Goal: Navigation & Orientation: Find specific page/section

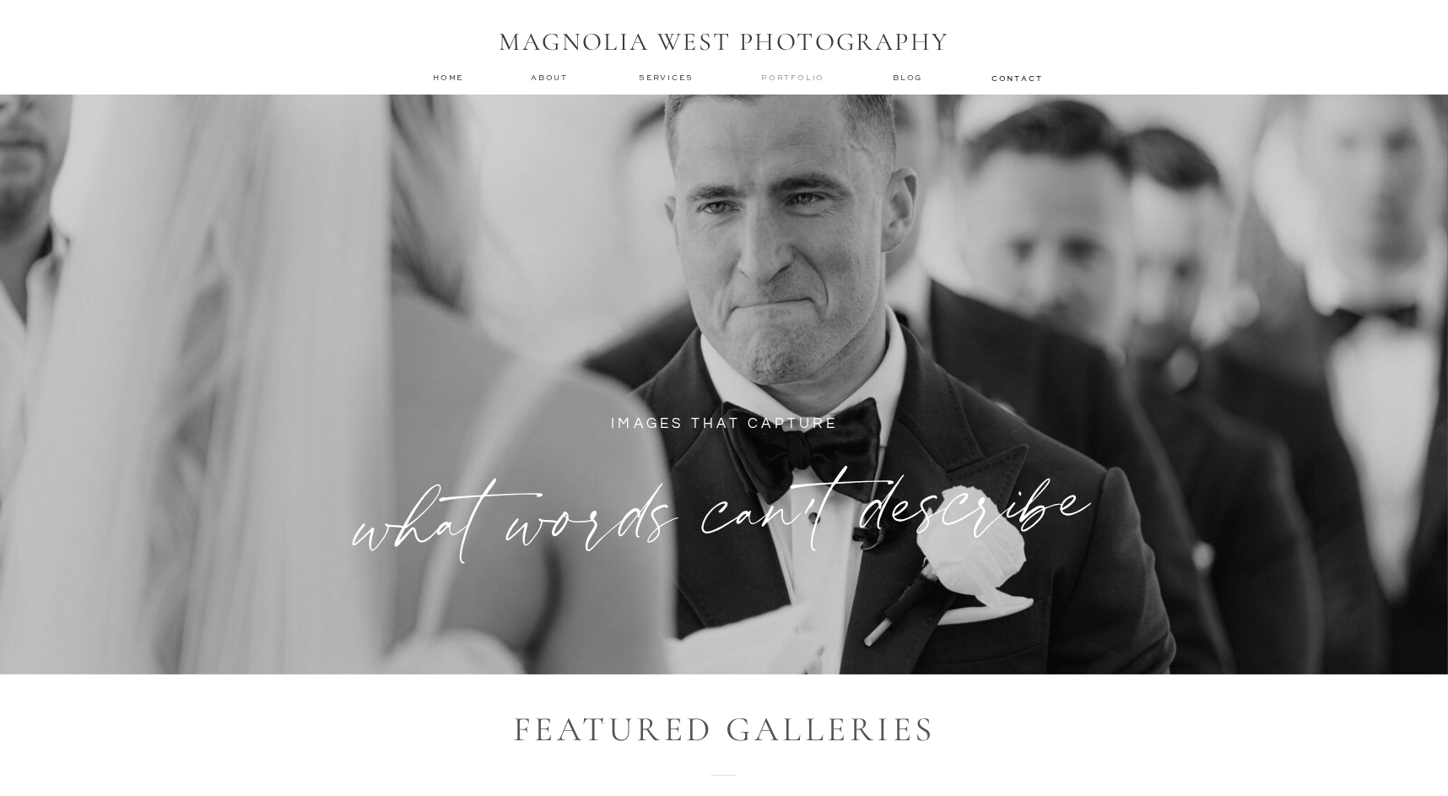
click at [783, 83] on nav "Portfolio" at bounding box center [794, 78] width 67 height 12
click at [793, 78] on nav "Portfolio" at bounding box center [794, 78] width 67 height 12
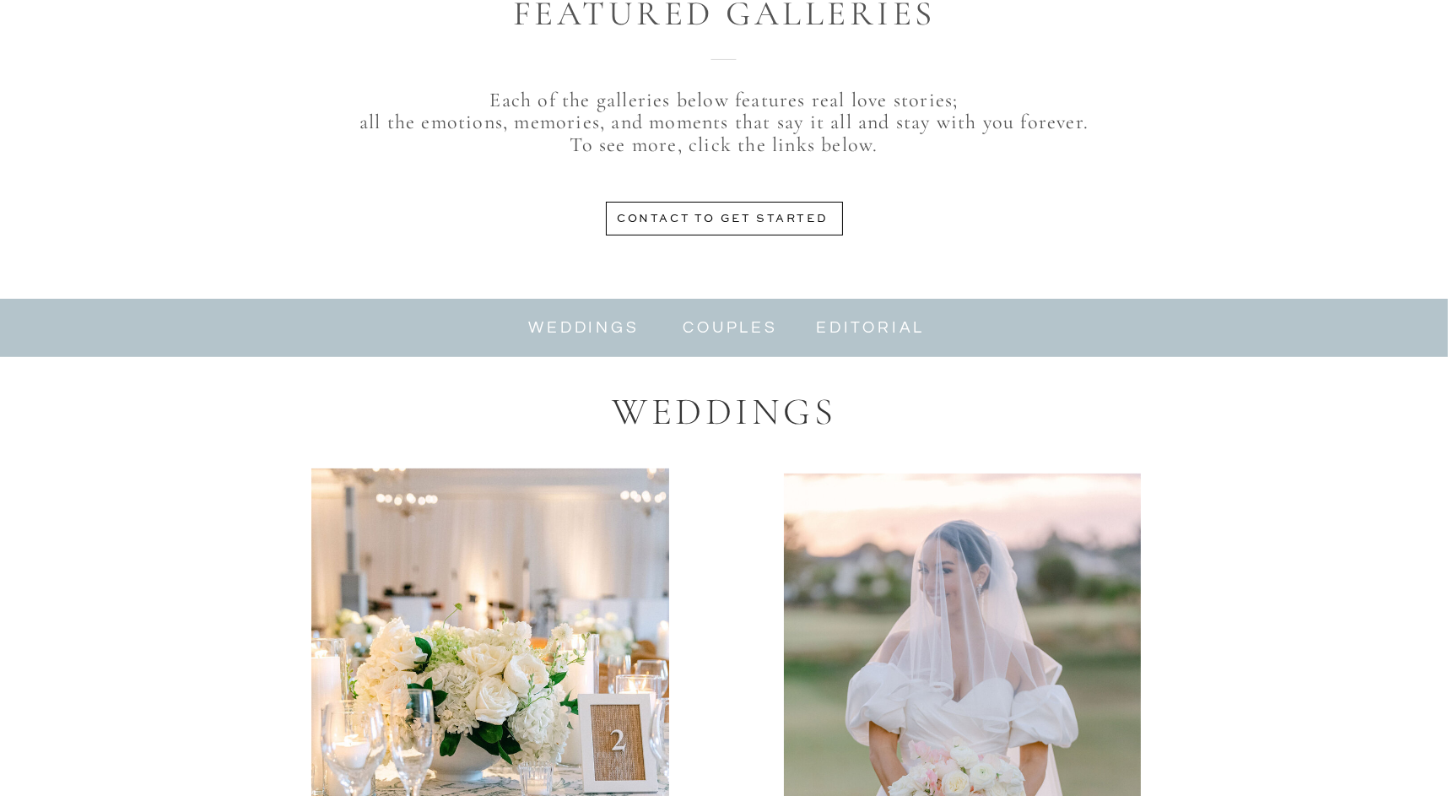
scroll to position [860, 0]
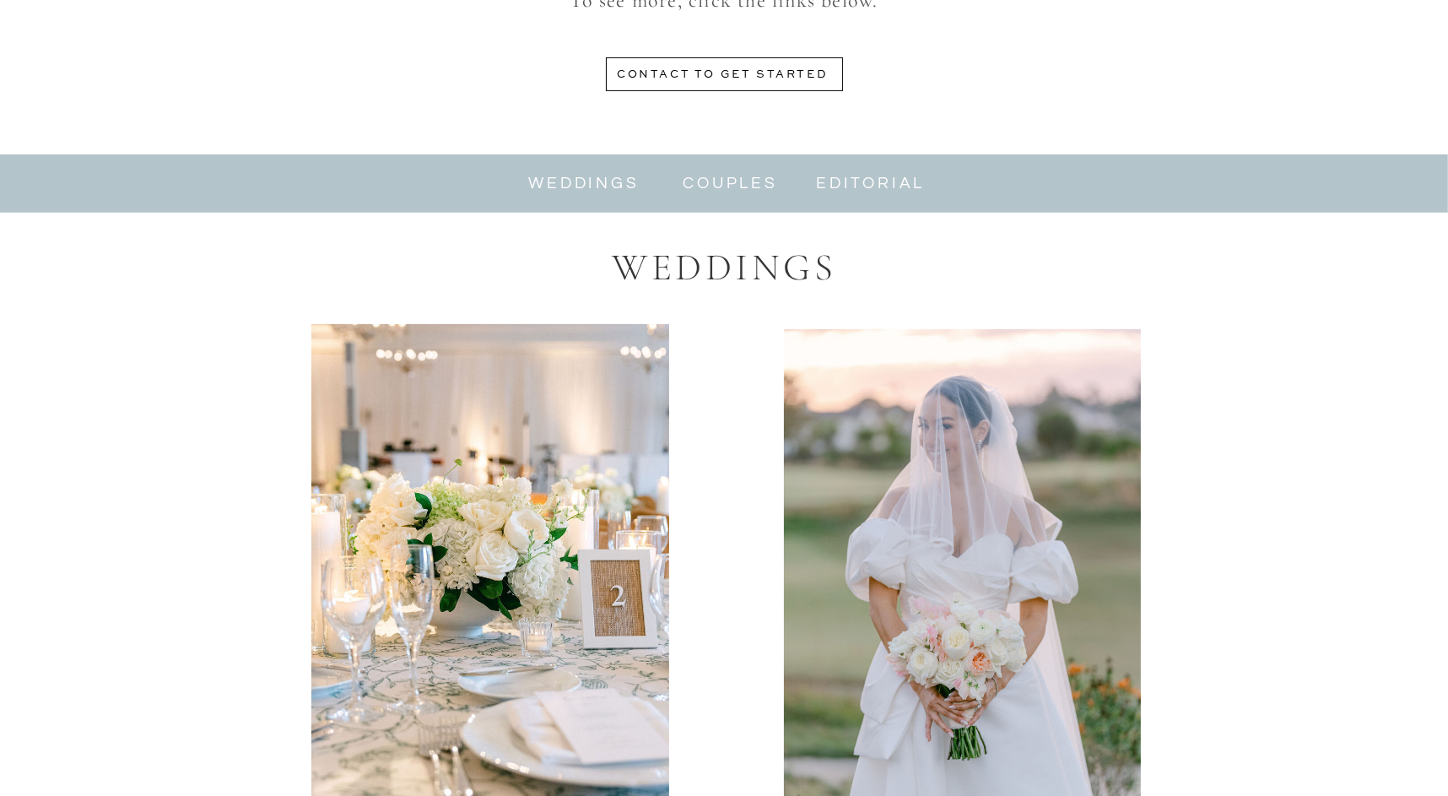
click at [593, 177] on nav "weddings" at bounding box center [584, 183] width 113 height 19
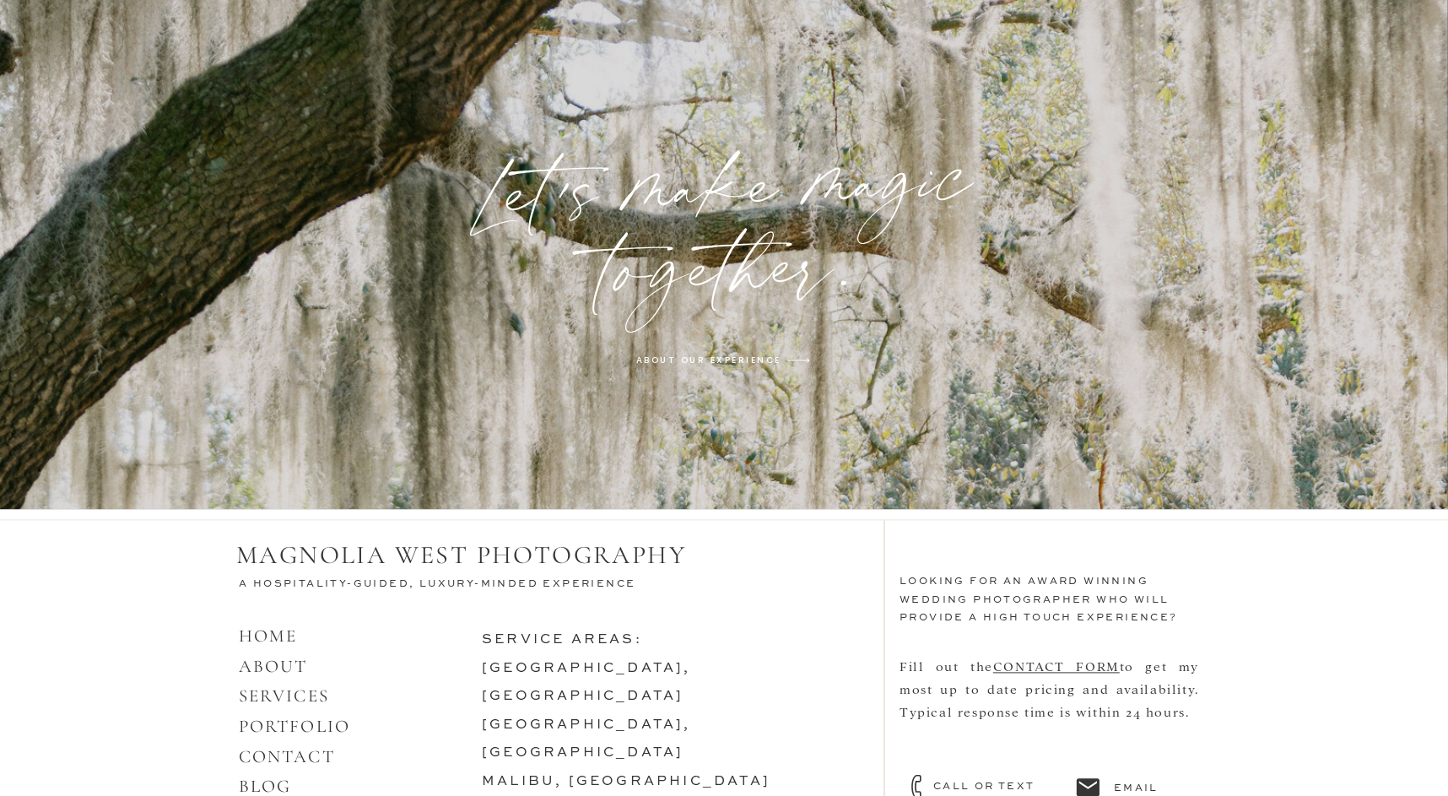
scroll to position [5308, 0]
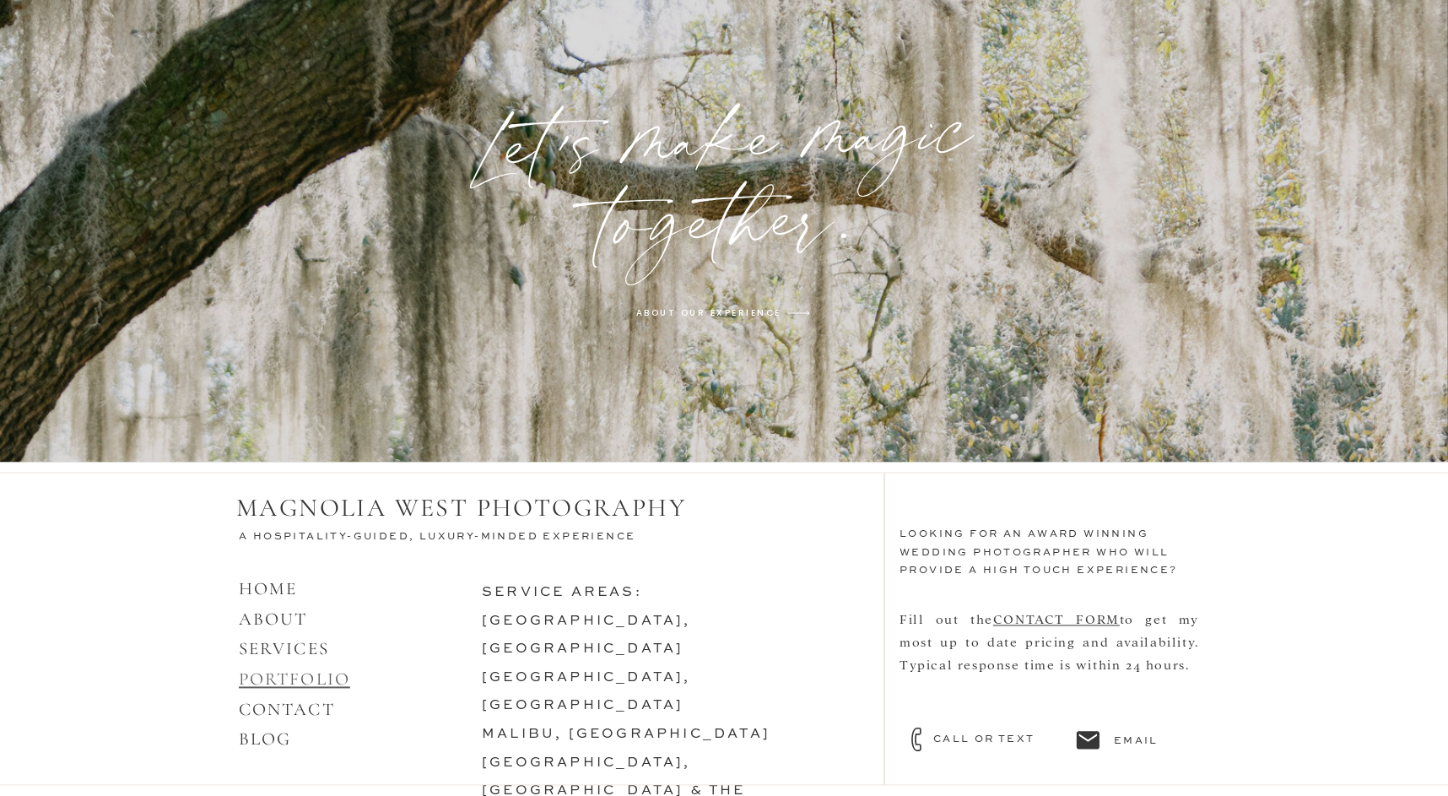
click at [293, 679] on link "PORTFOLIO" at bounding box center [294, 678] width 111 height 21
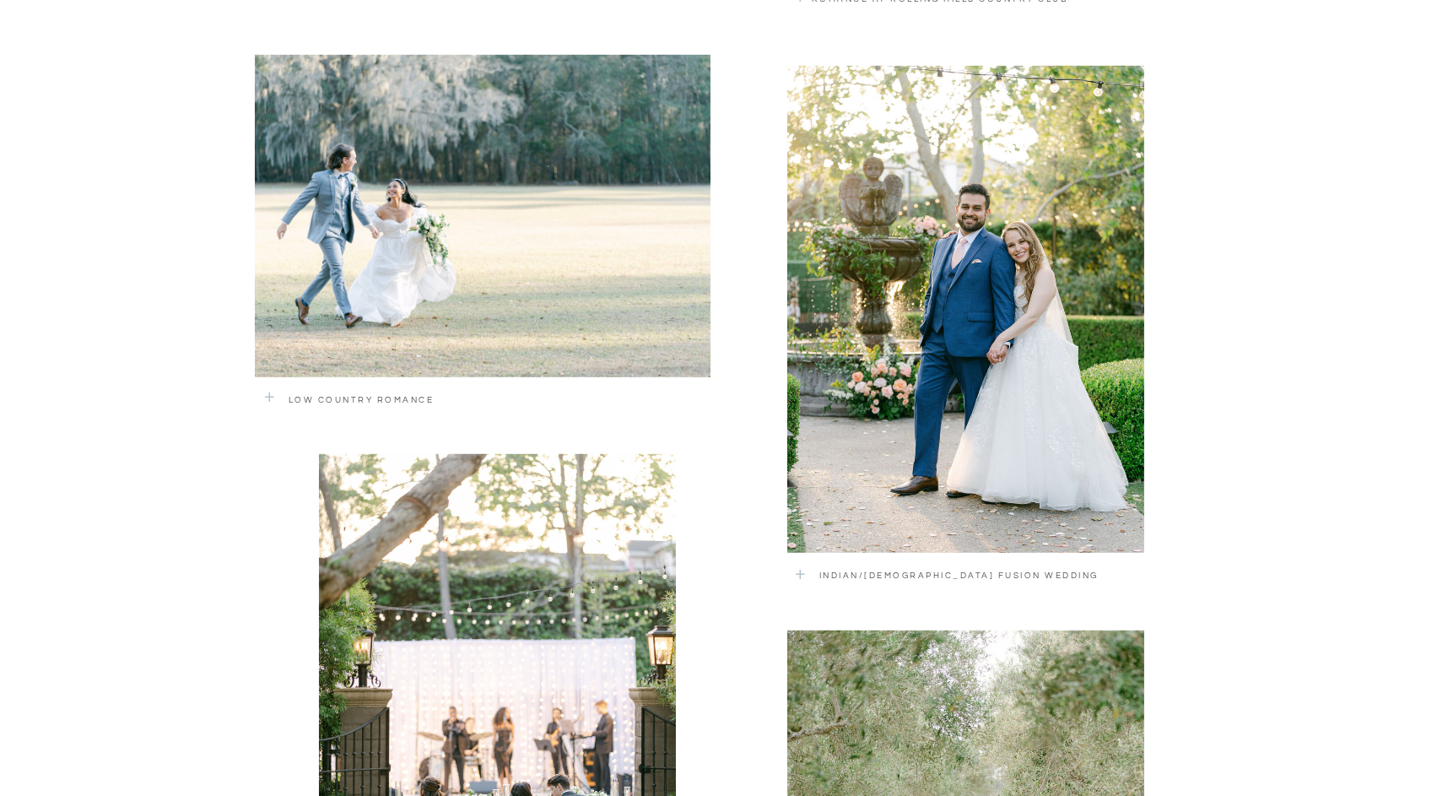
scroll to position [1691, 0]
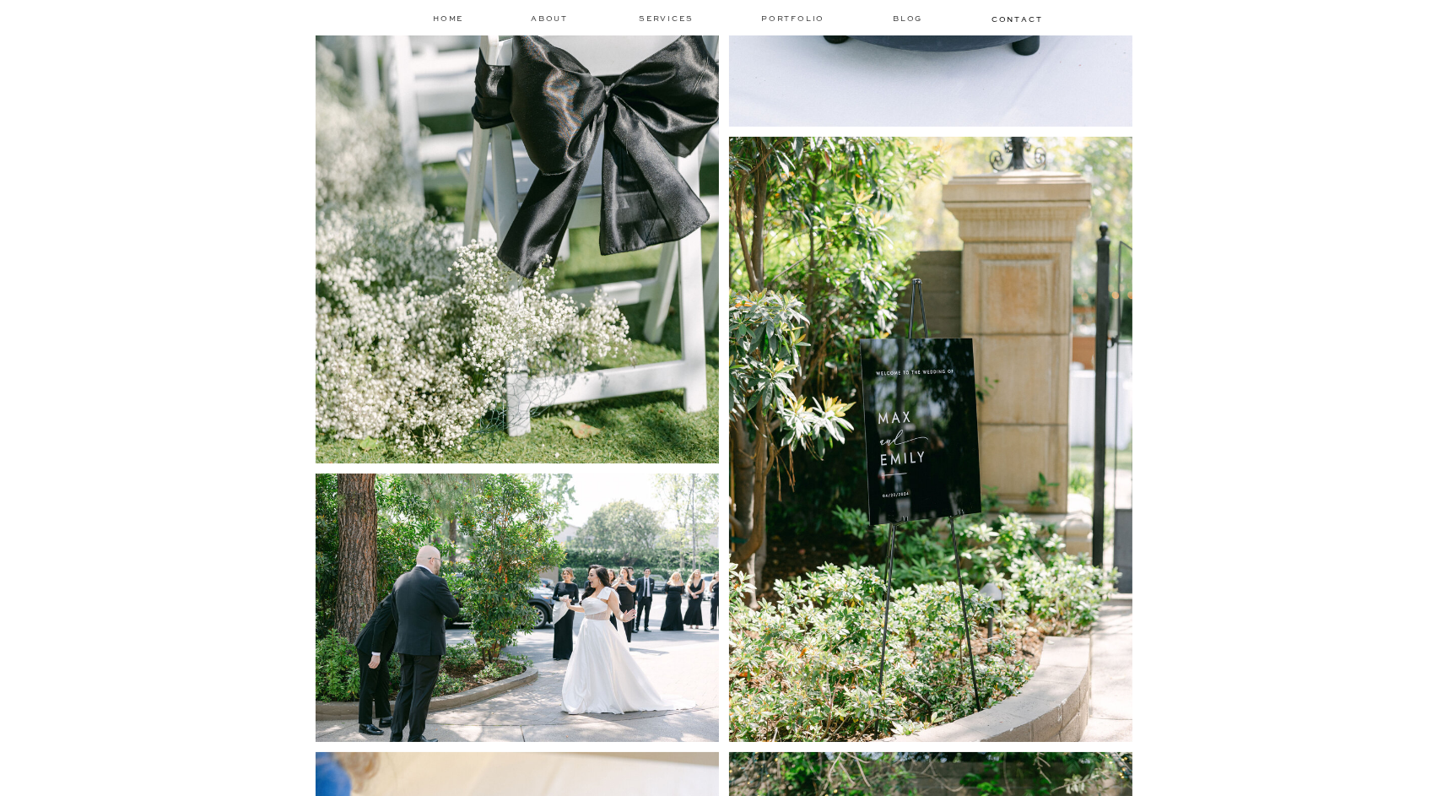
scroll to position [10040, 0]
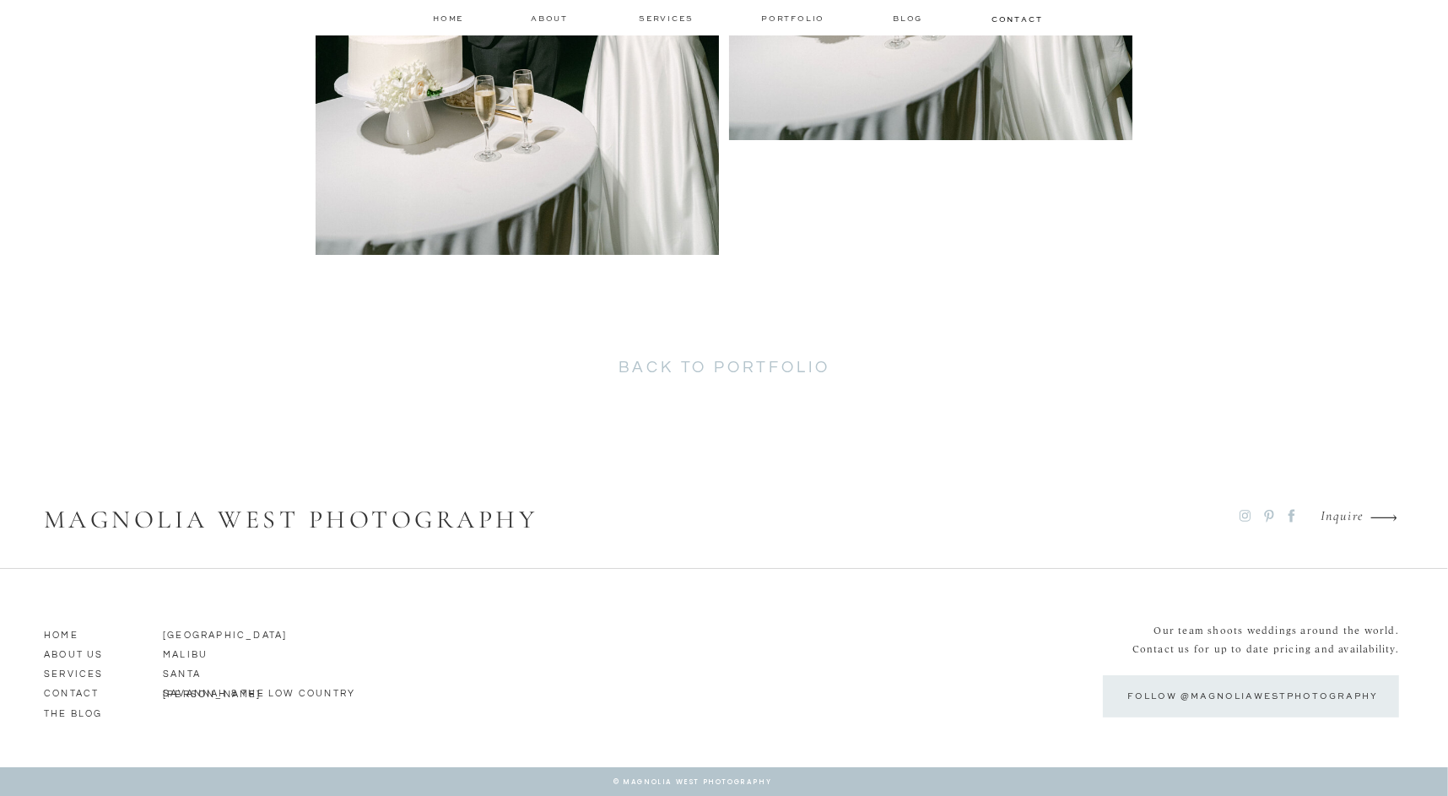
click at [777, 360] on h2 "back to portfolio" at bounding box center [724, 372] width 436 height 28
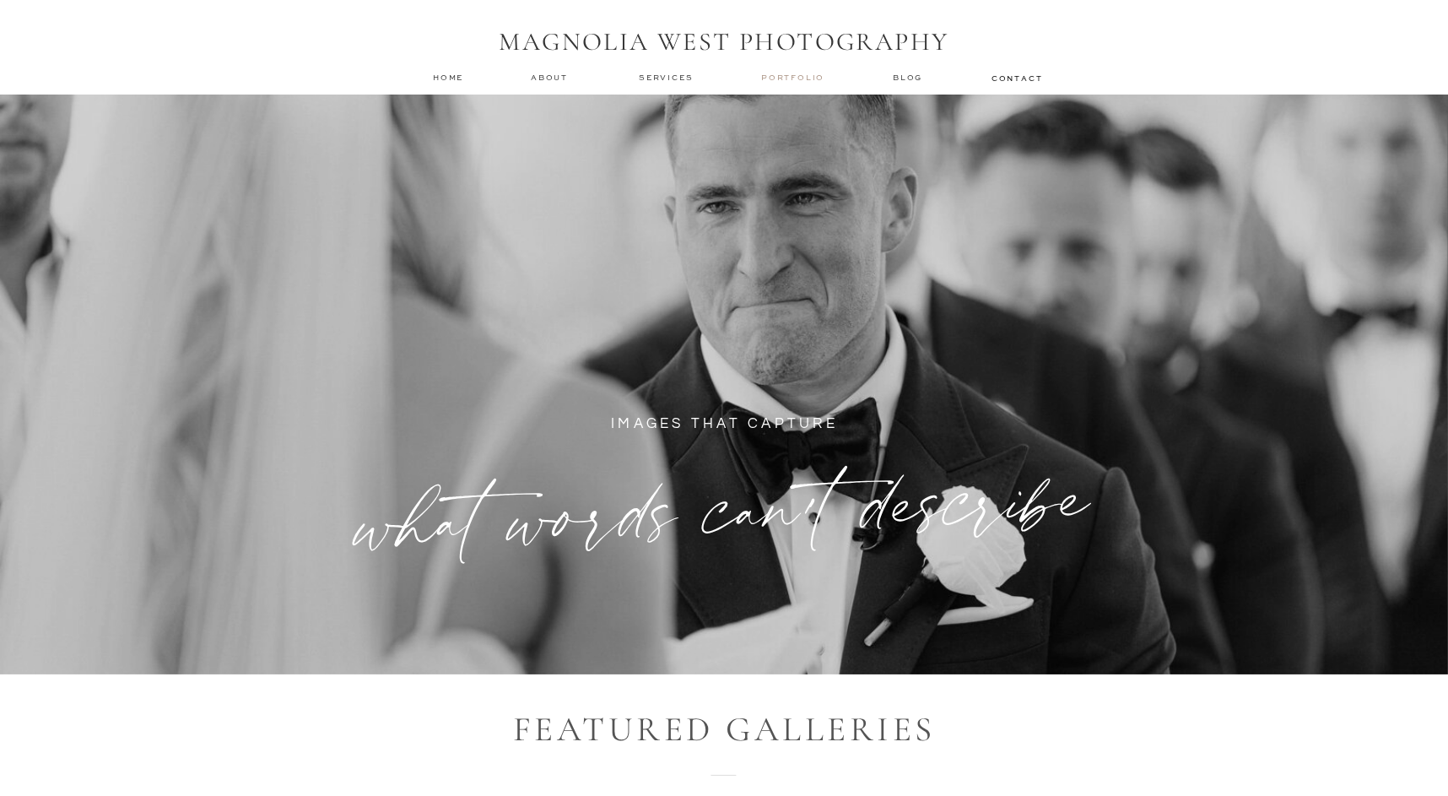
click at [779, 76] on nav "Portfolio" at bounding box center [794, 78] width 67 height 12
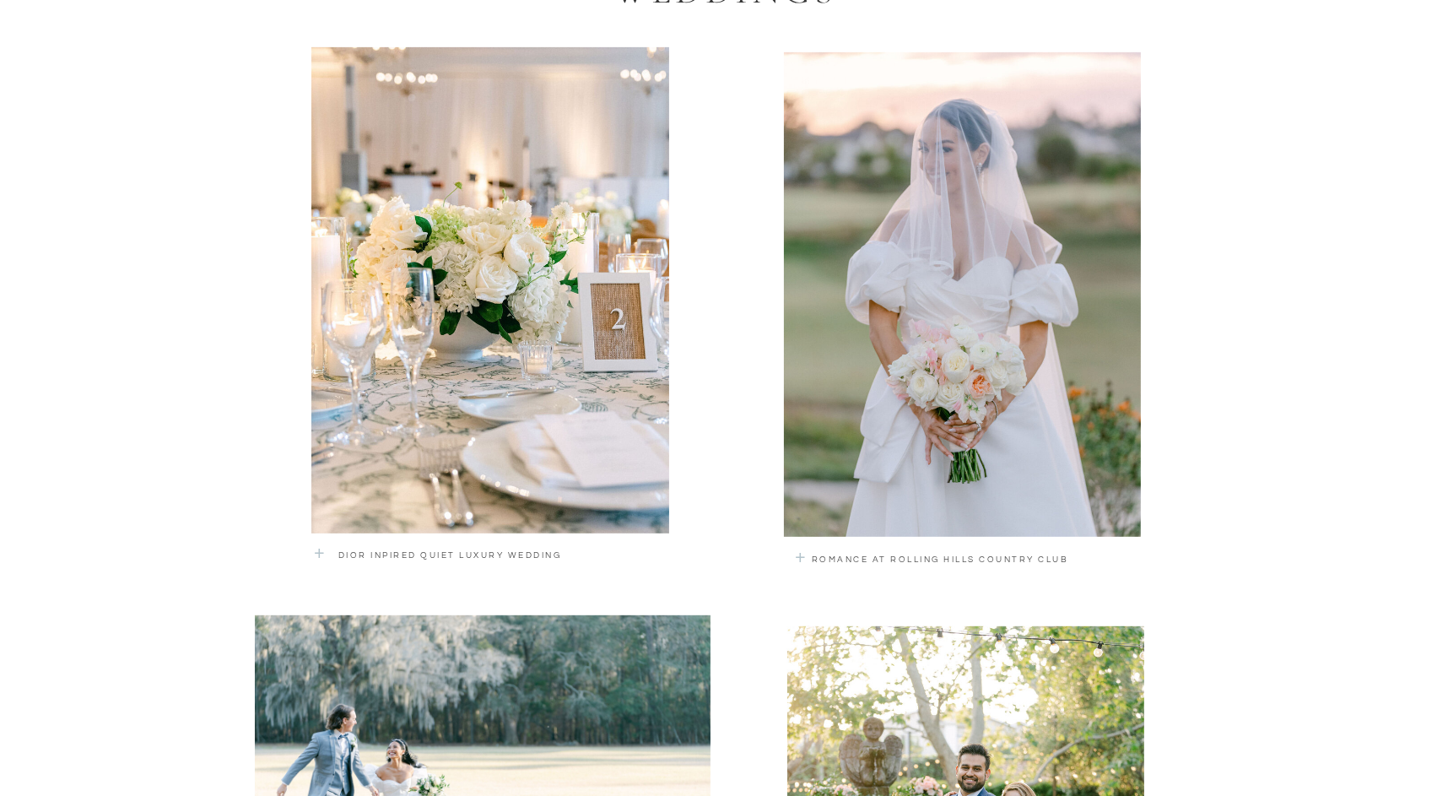
scroll to position [1130, 0]
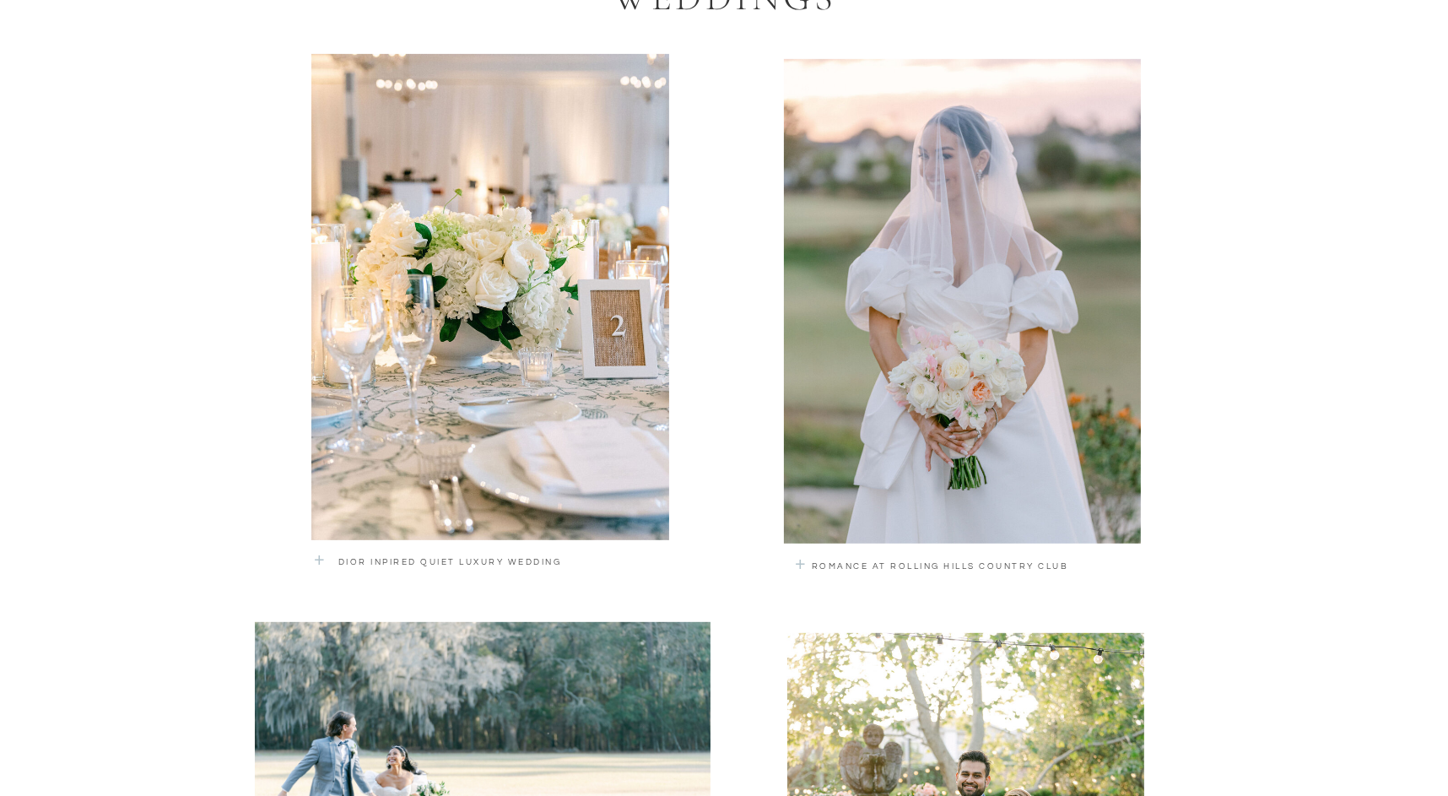
click at [926, 266] on div at bounding box center [962, 301] width 357 height 484
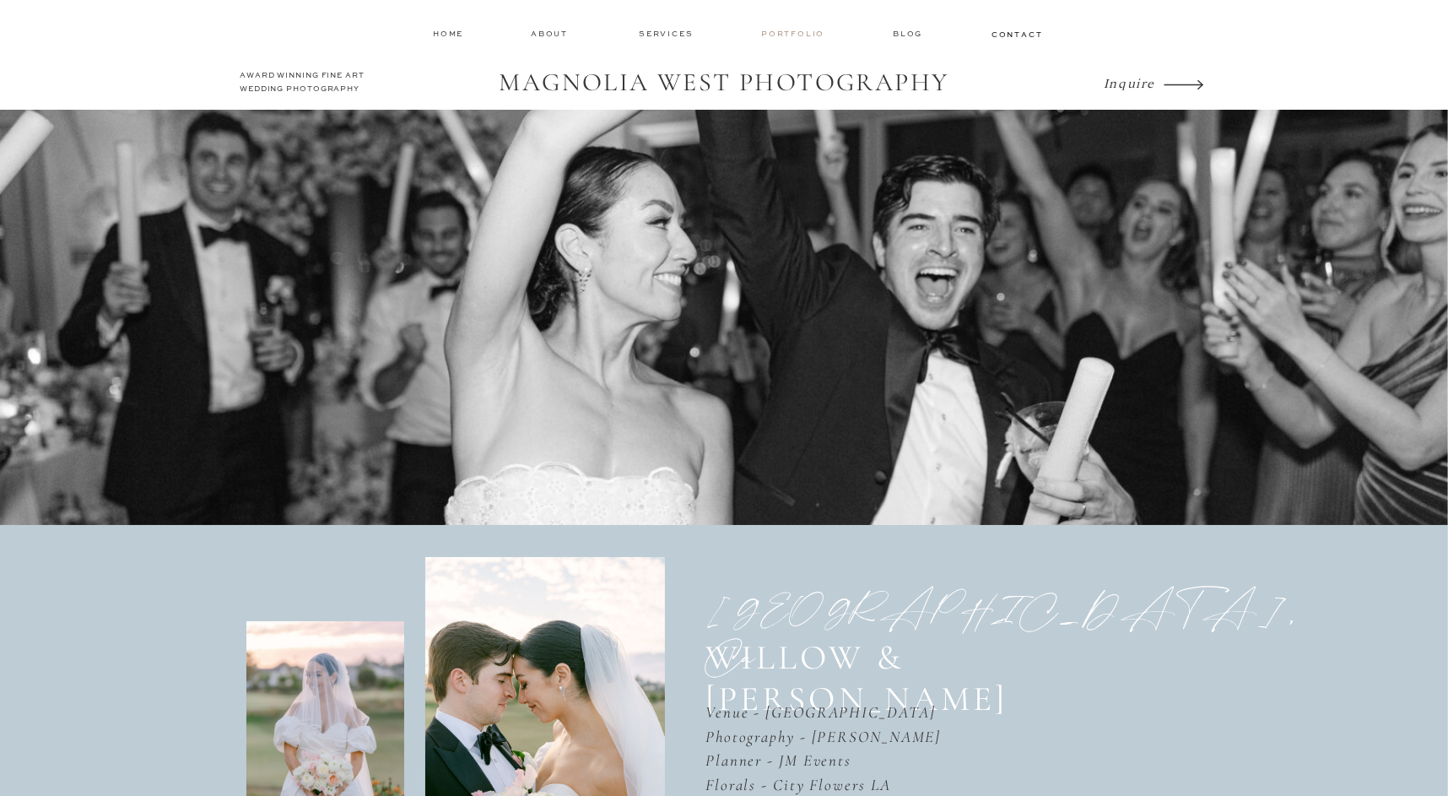
click at [797, 37] on nav "Portfolio" at bounding box center [794, 34] width 67 height 12
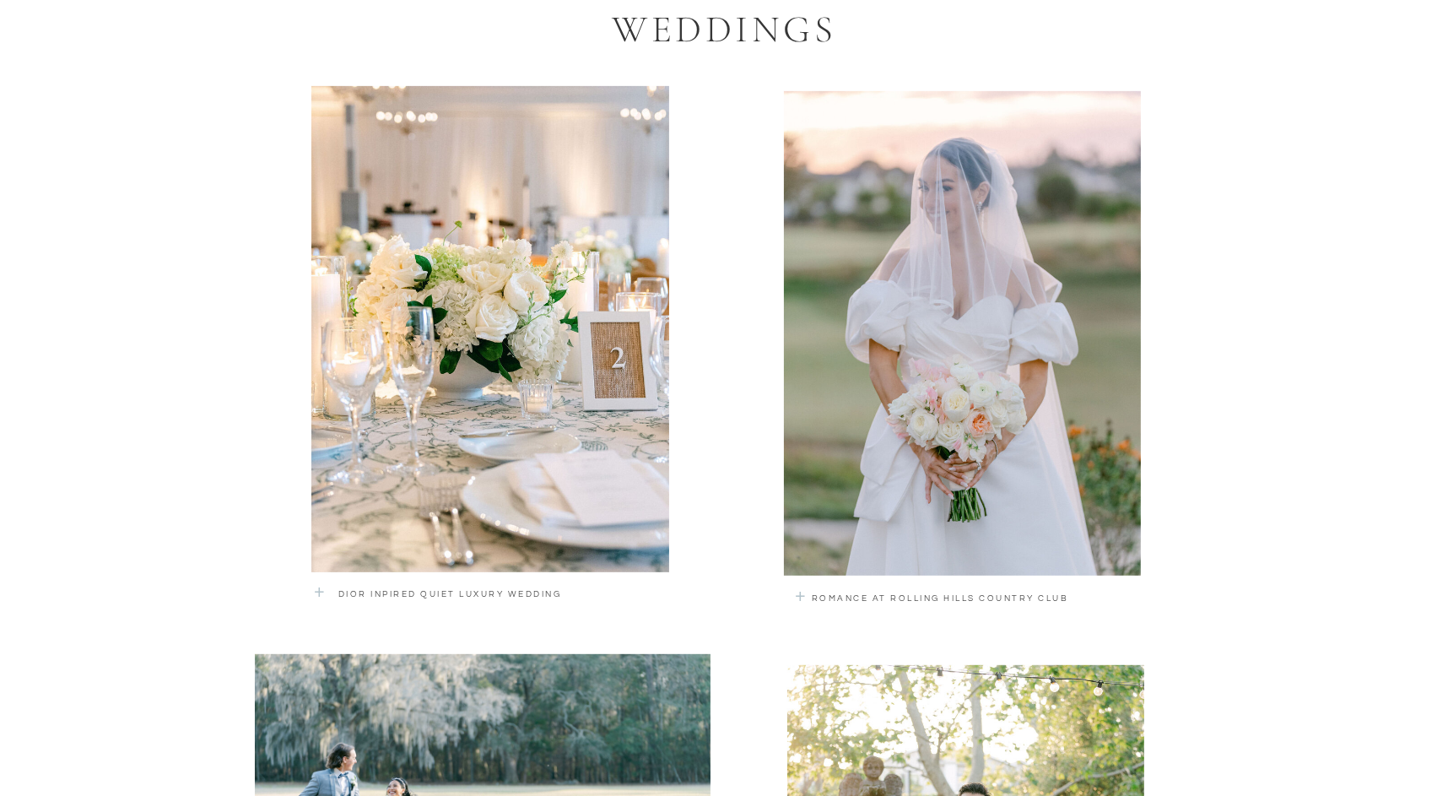
scroll to position [1217, 0]
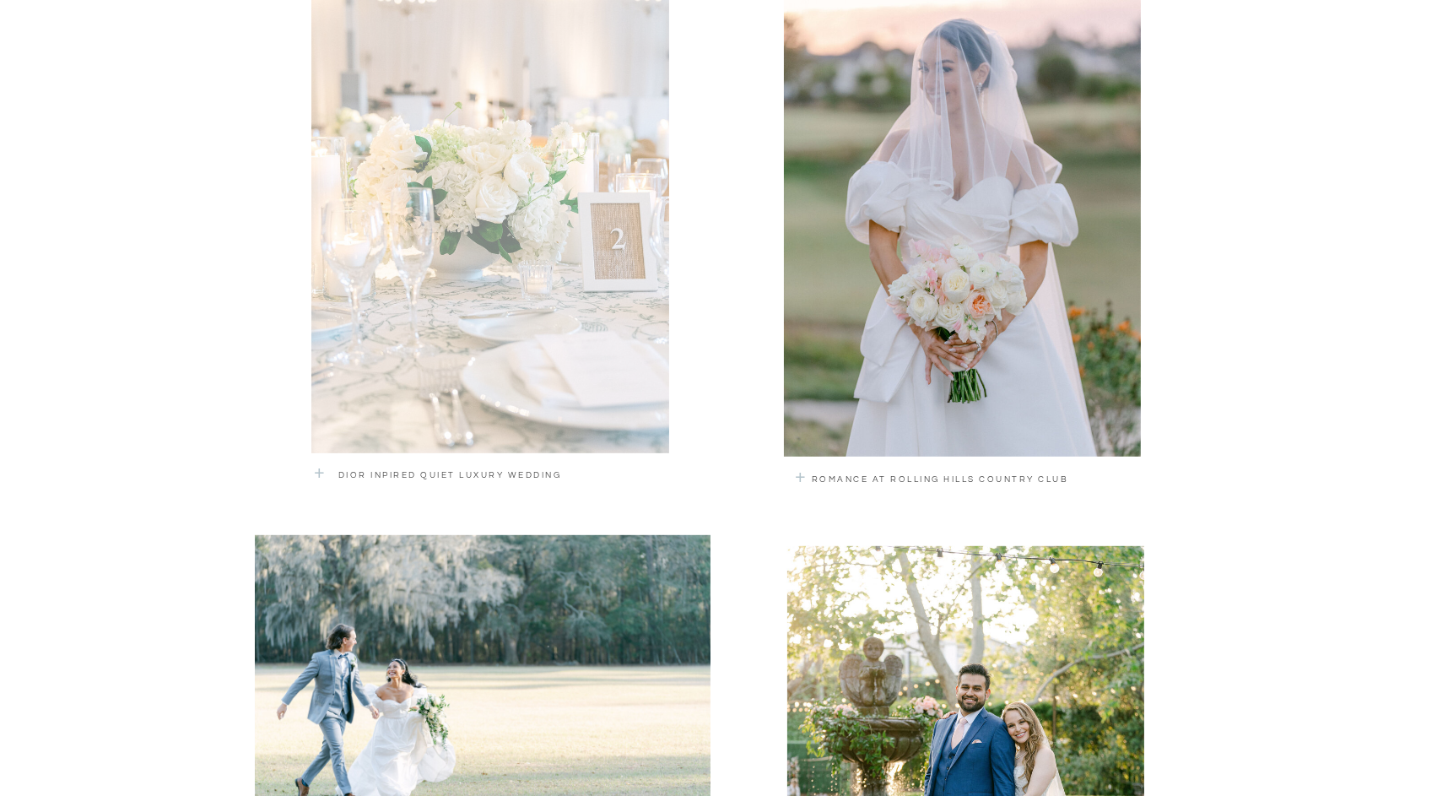
click at [443, 211] on div at bounding box center [490, 210] width 358 height 486
